Goal: Information Seeking & Learning: Learn about a topic

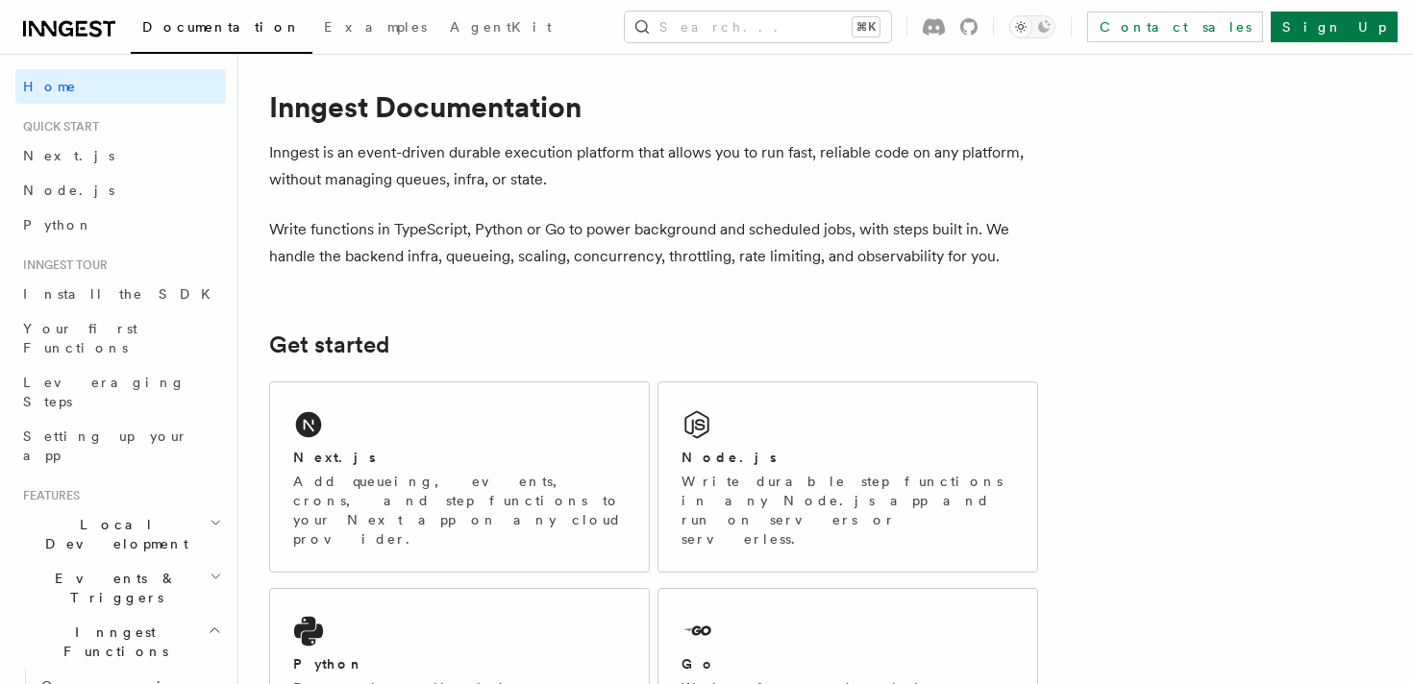
scroll to position [24, 0]
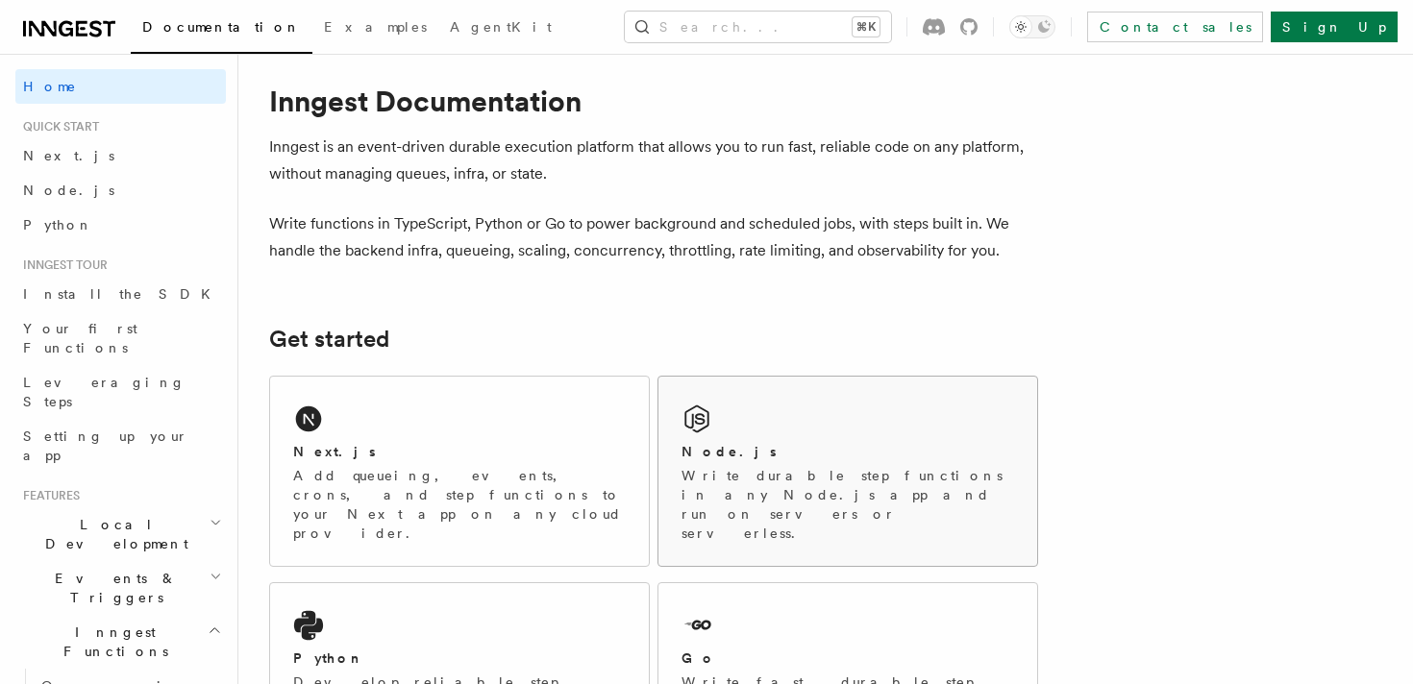
click at [820, 442] on div "Node.js" at bounding box center [847, 452] width 333 height 20
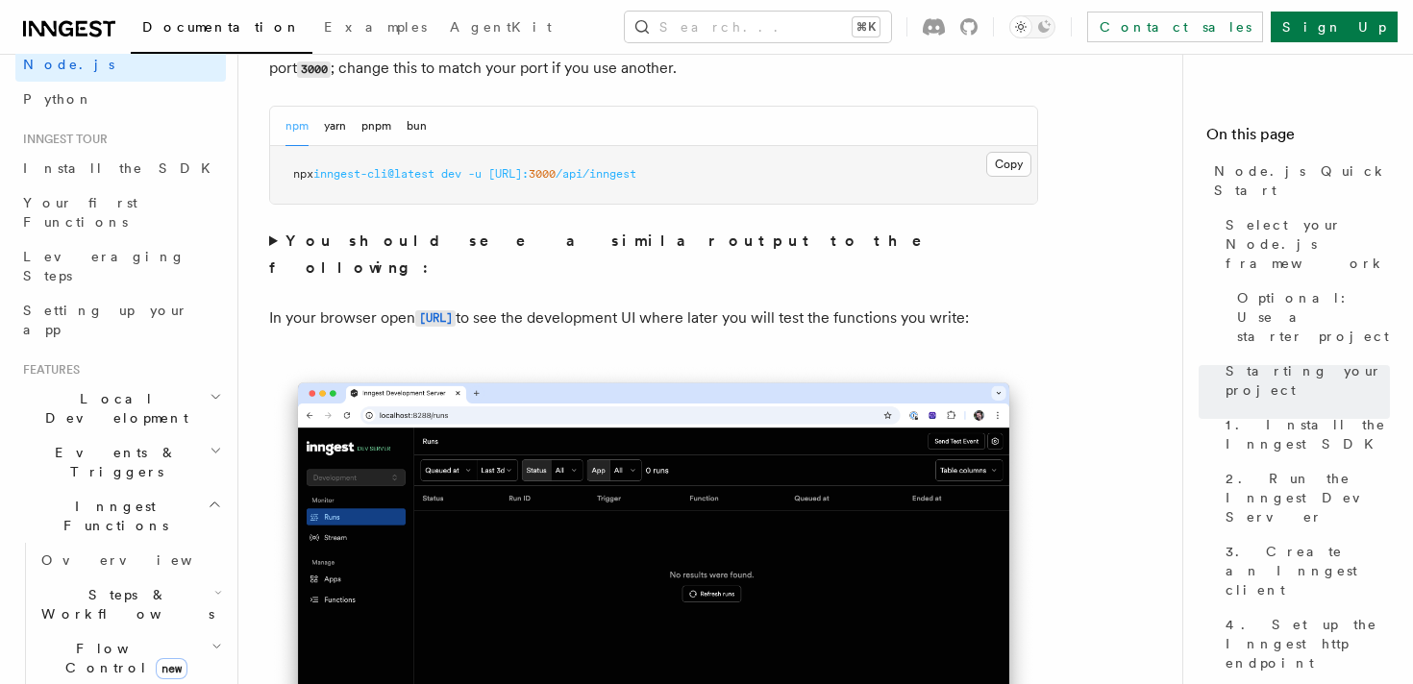
scroll to position [124, 0]
click at [112, 166] on link "Install the SDK" at bounding box center [120, 170] width 210 height 35
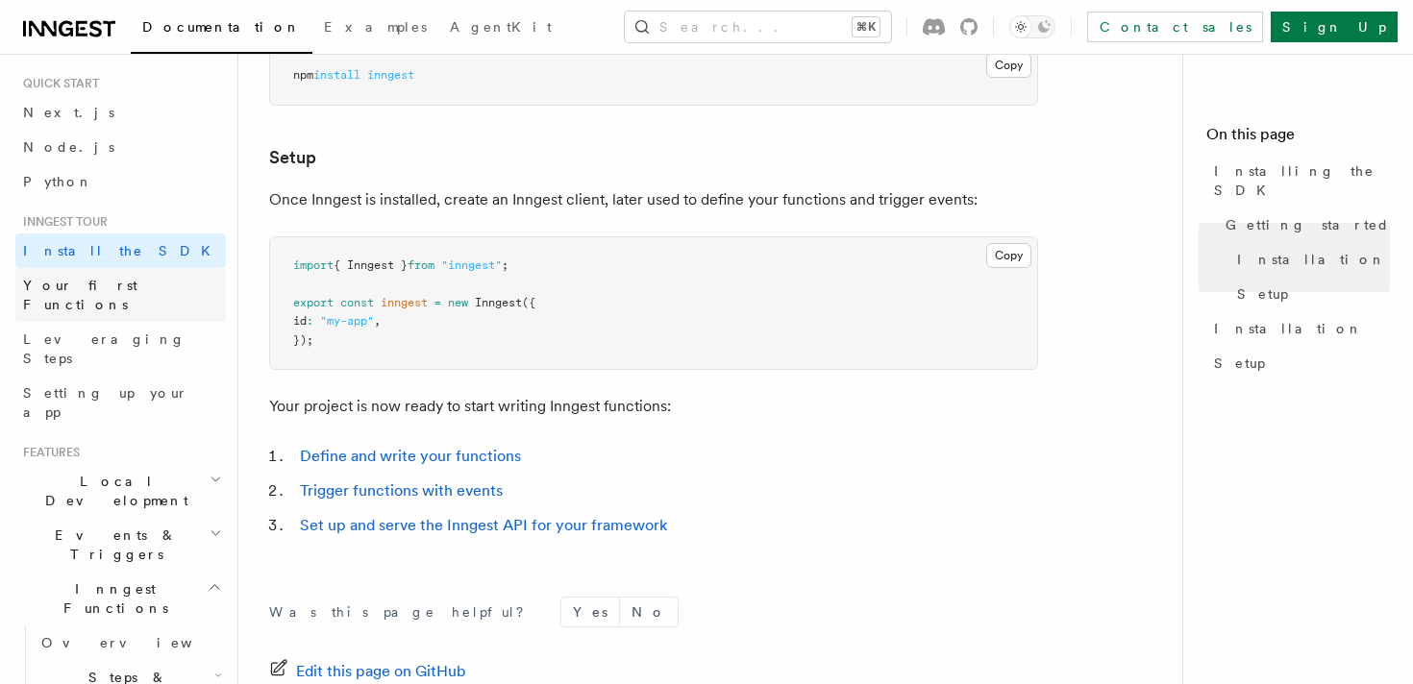
scroll to position [44, 0]
click at [159, 375] on link "Setting up your app" at bounding box center [120, 402] width 210 height 54
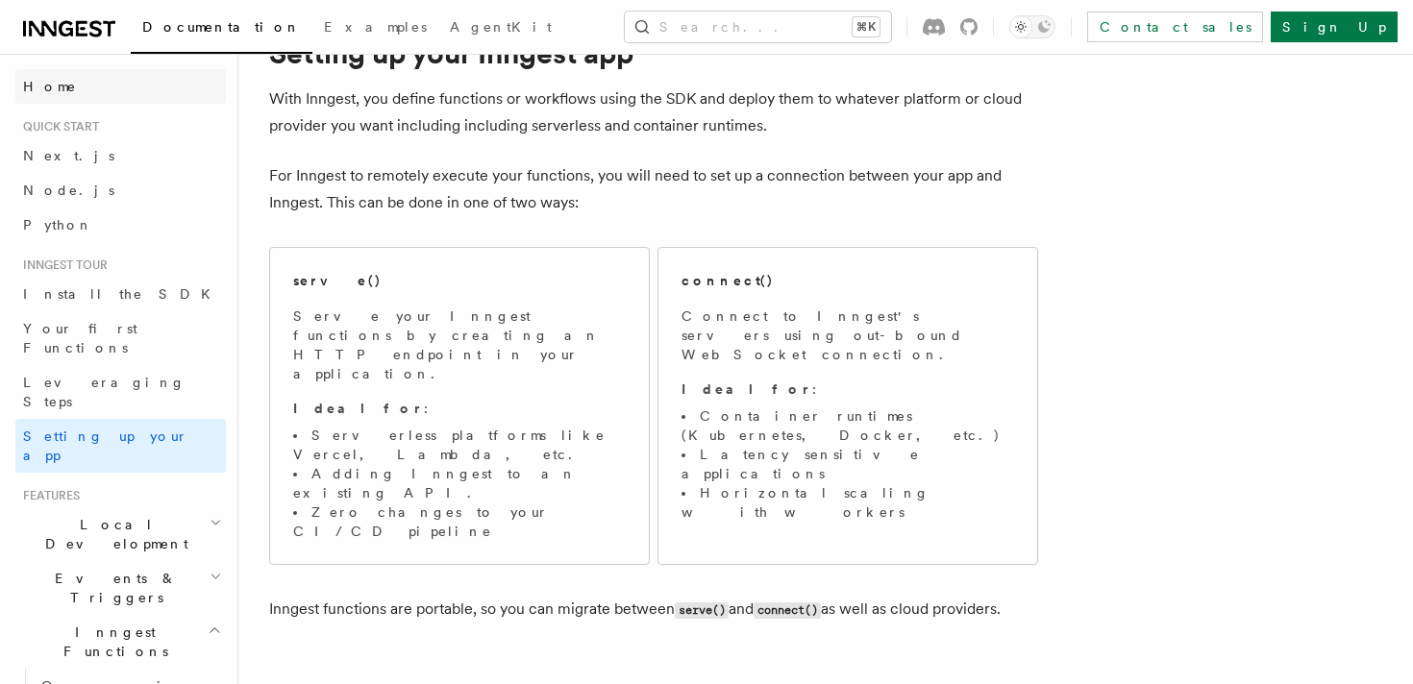
click at [123, 90] on link "Home" at bounding box center [120, 86] width 210 height 35
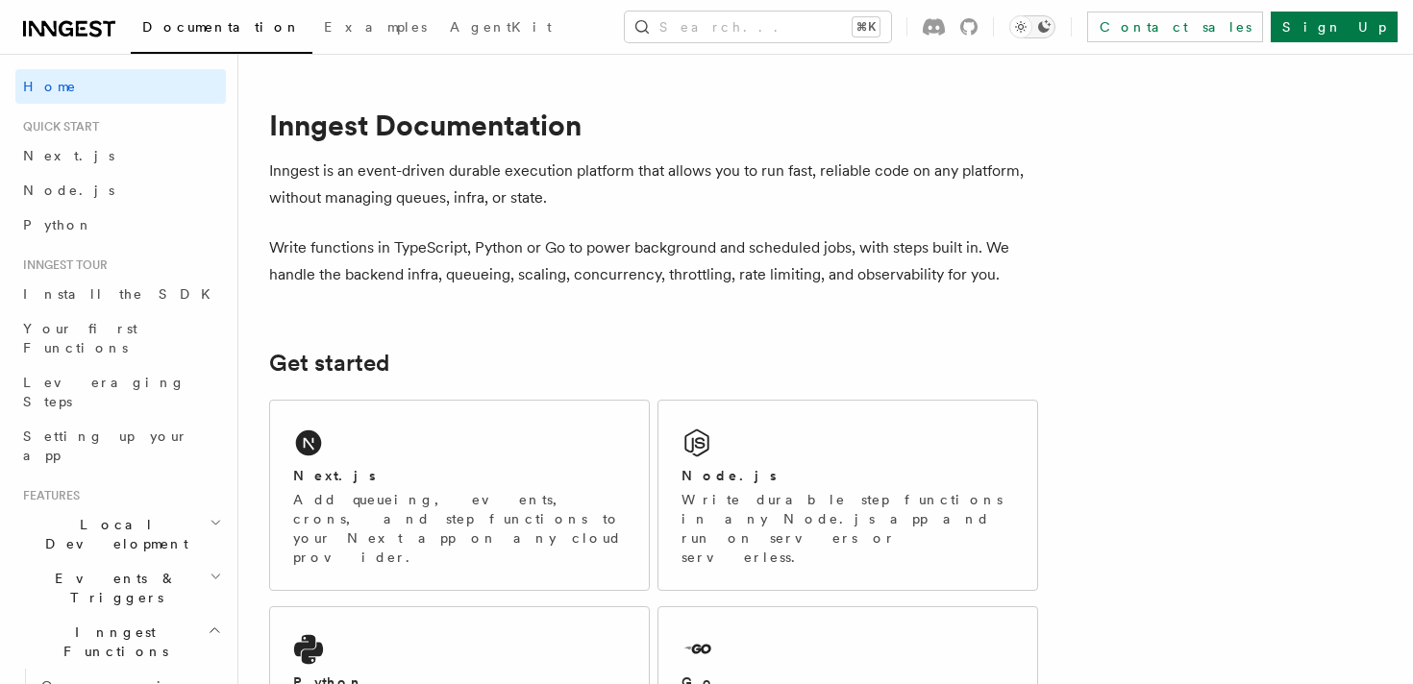
click at [1030, 31] on icon "Toggle dark mode" at bounding box center [1020, 26] width 19 height 19
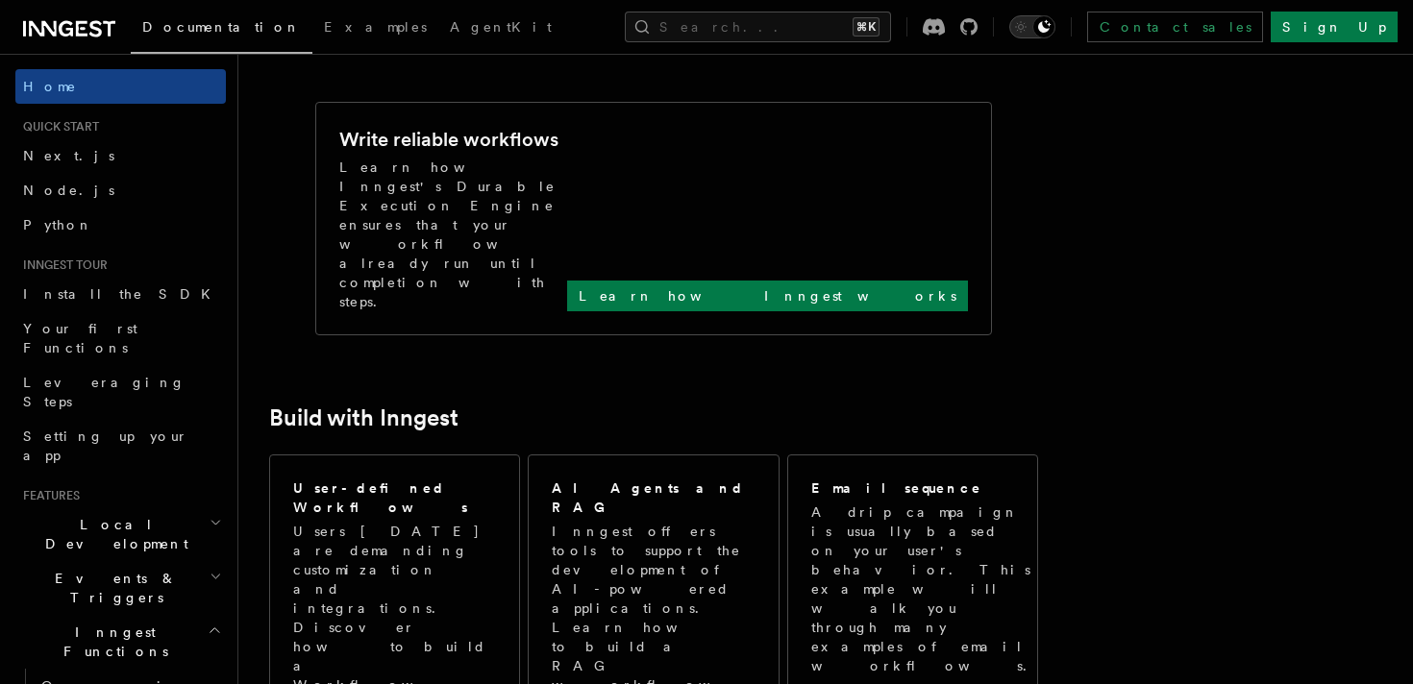
scroll to position [783, 0]
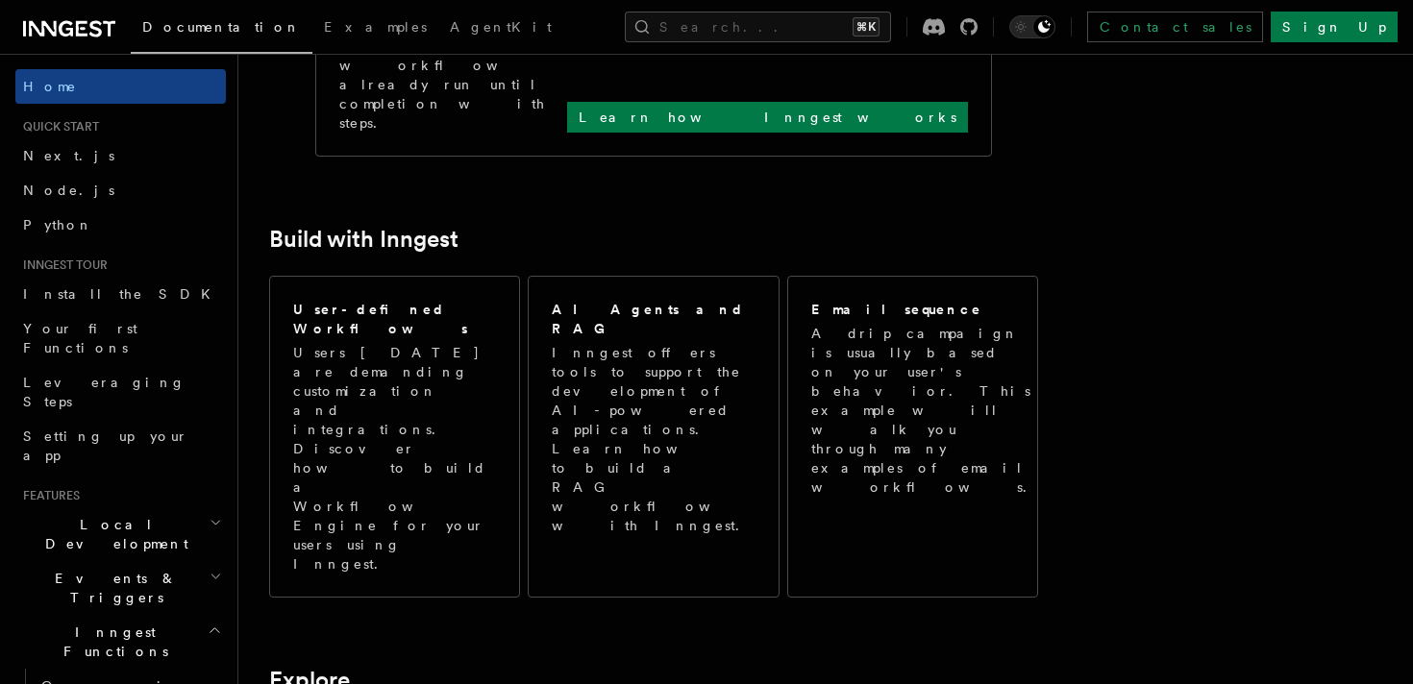
scroll to position [950, 0]
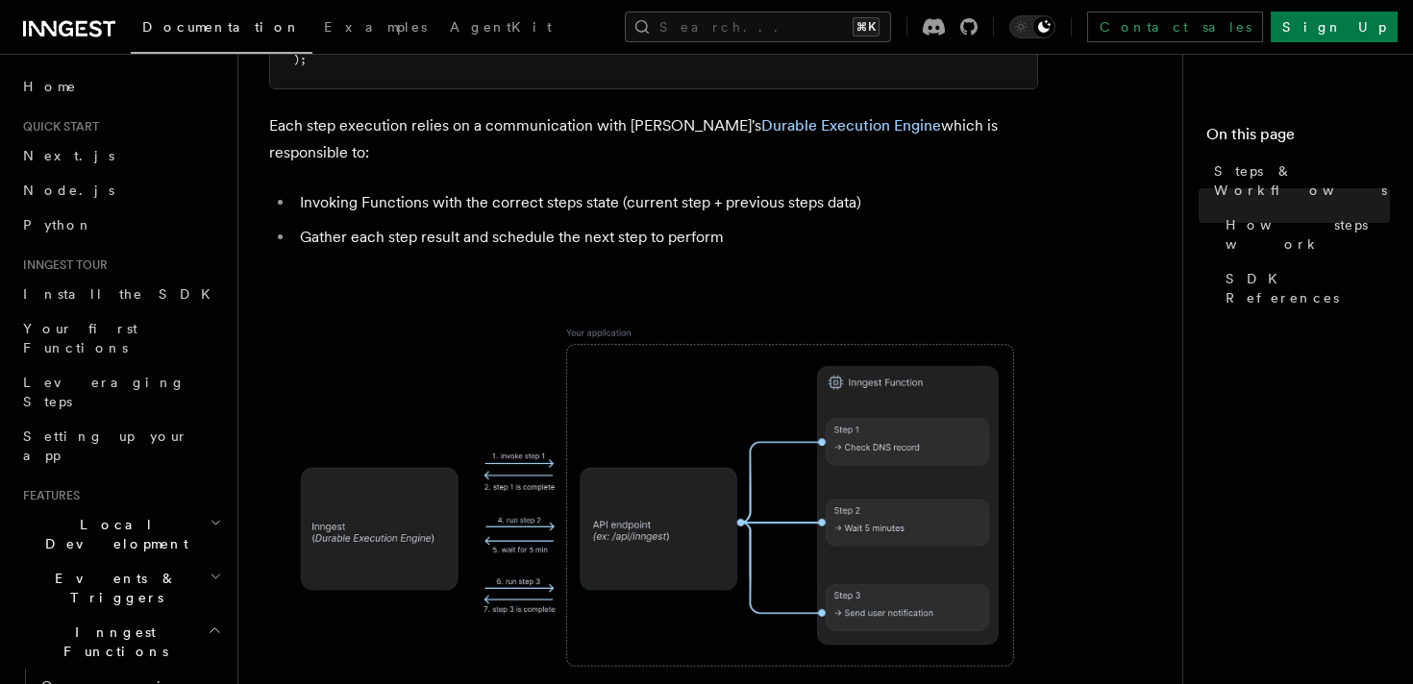
scroll to position [1322, 0]
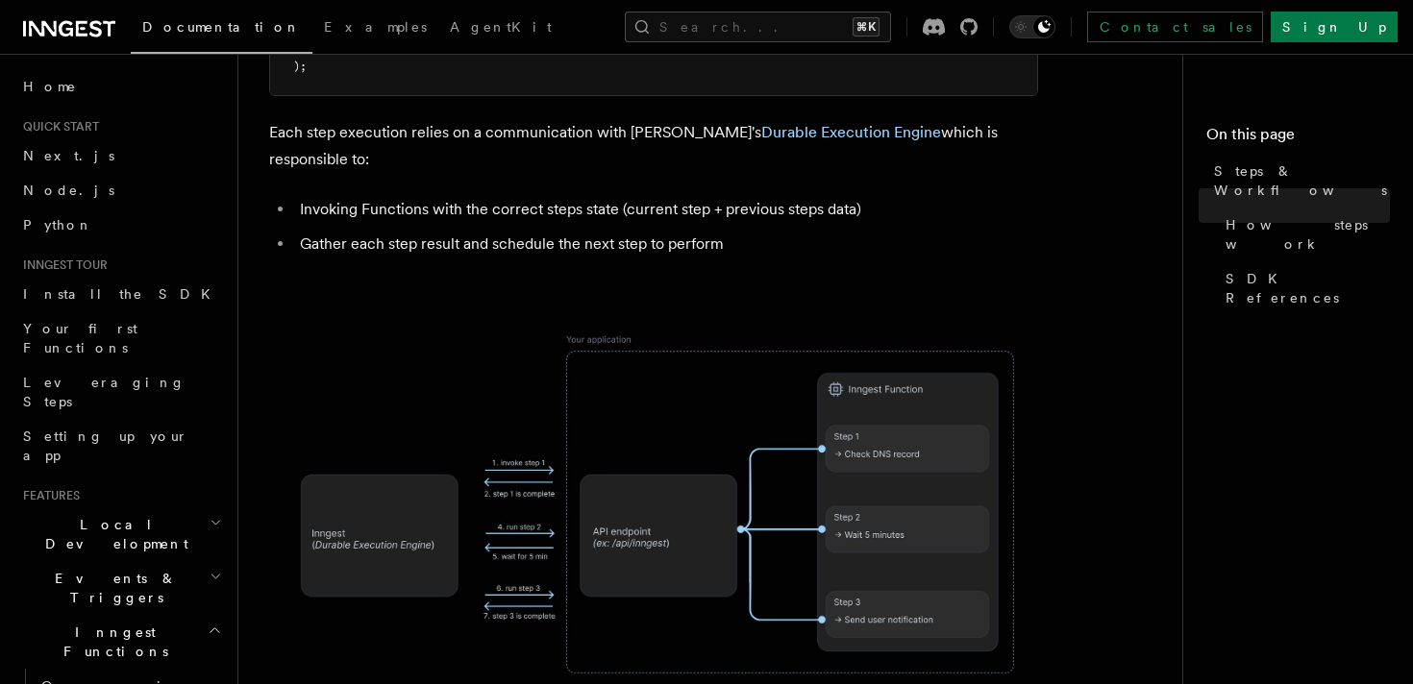
click at [411, 456] on img at bounding box center [653, 504] width 769 height 401
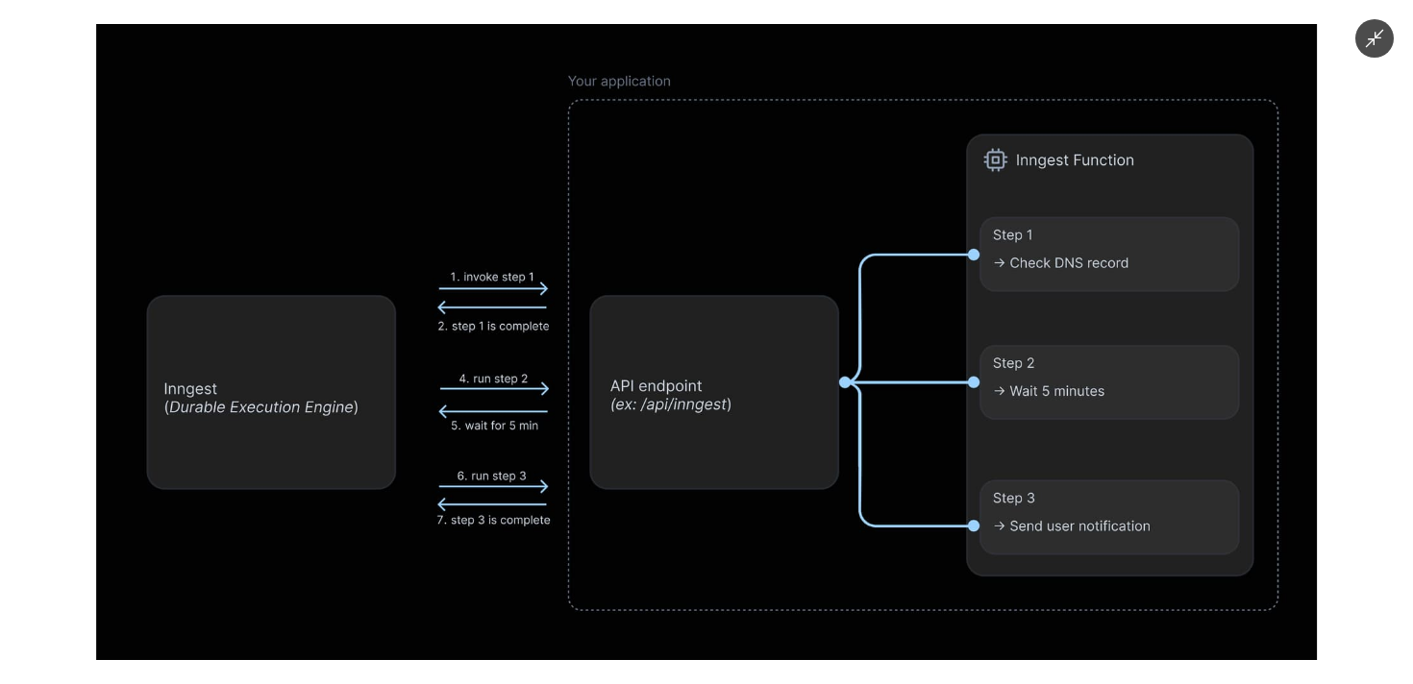
click at [1381, 42] on icon "Minimize image" at bounding box center [1374, 38] width 21 height 21
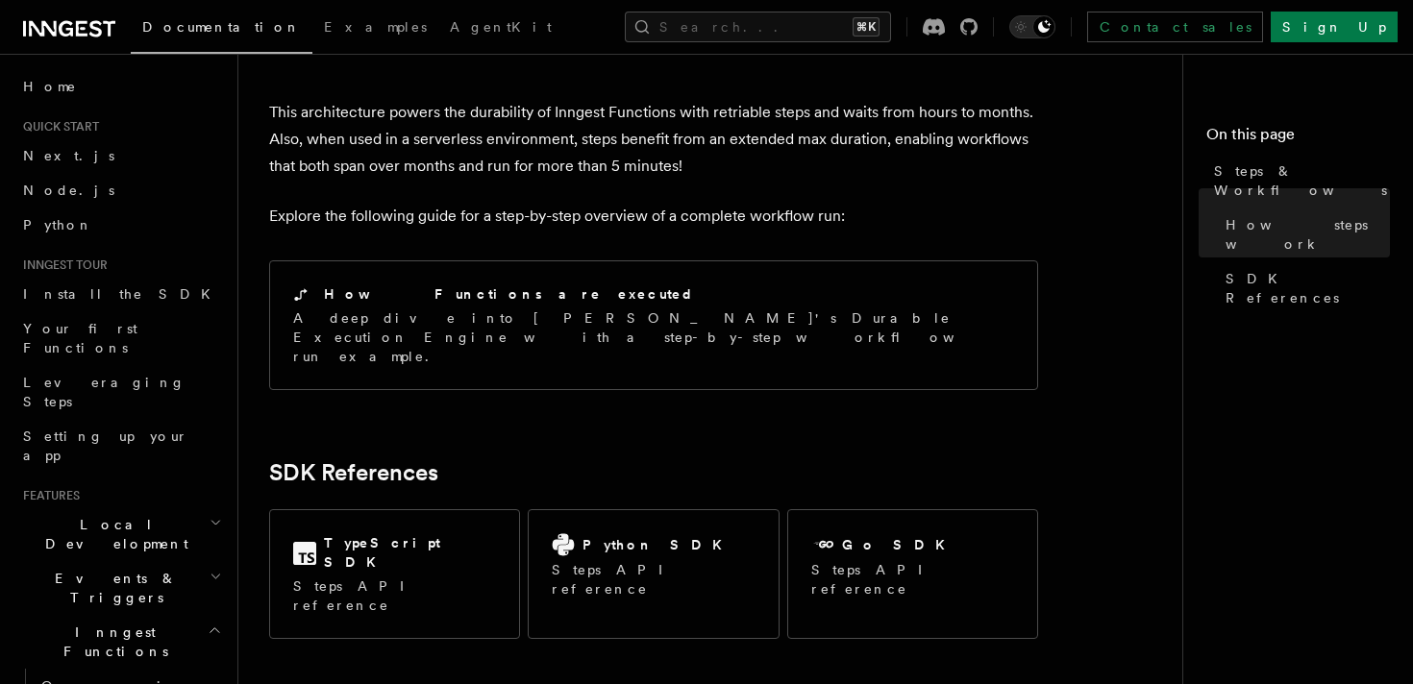
scroll to position [1985, 0]
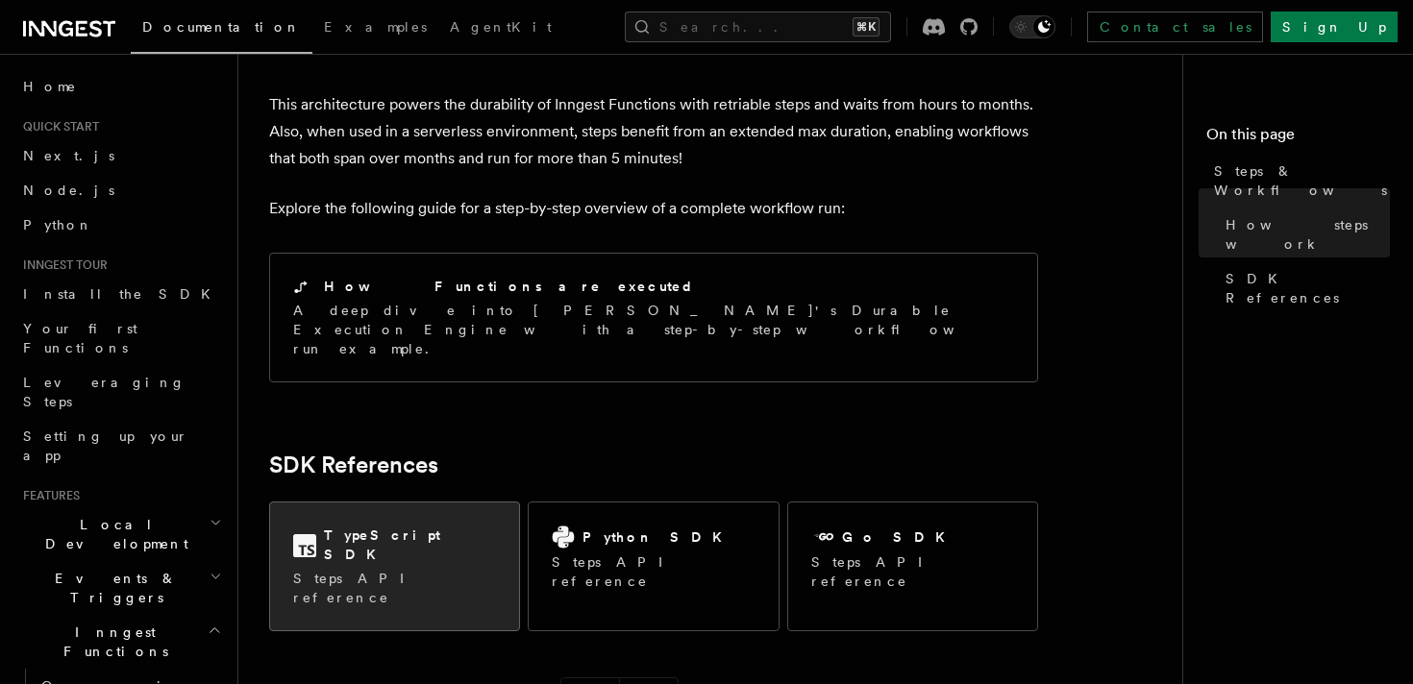
click at [452, 503] on div "TypeScript SDK Steps API reference" at bounding box center [394, 567] width 249 height 128
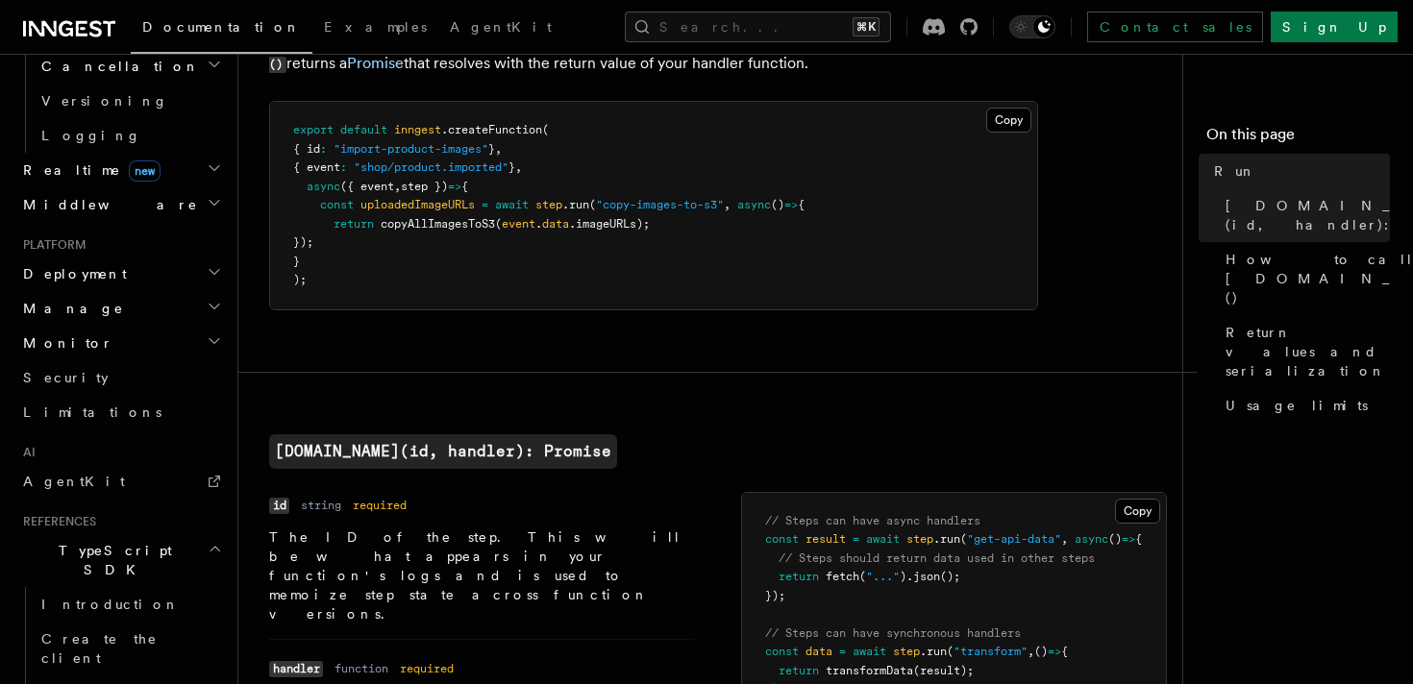
scroll to position [819, 0]
click at [125, 461] on link "AgentKit" at bounding box center [120, 478] width 210 height 35
